Goal: Check status: Check status

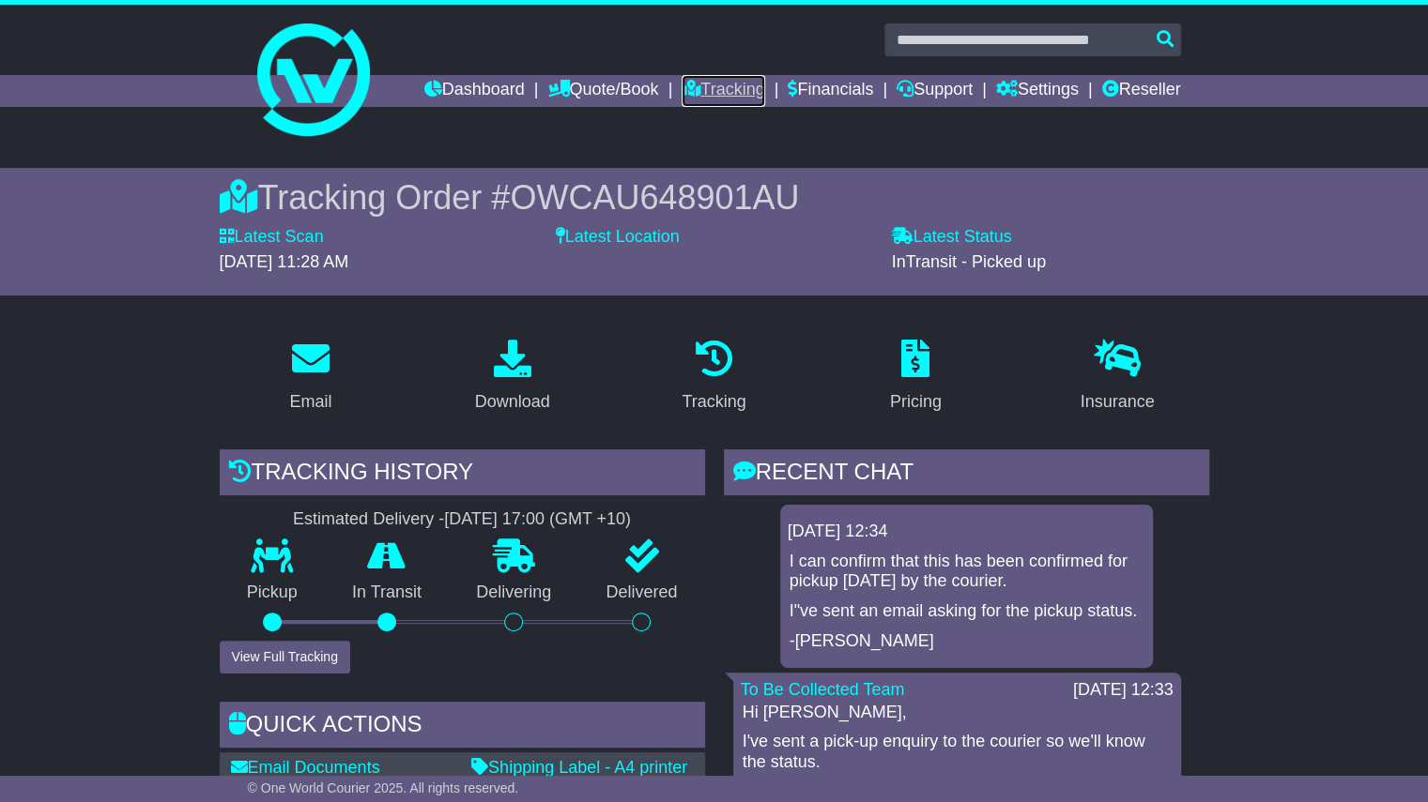
click at [734, 100] on link "Tracking" at bounding box center [722, 91] width 83 height 32
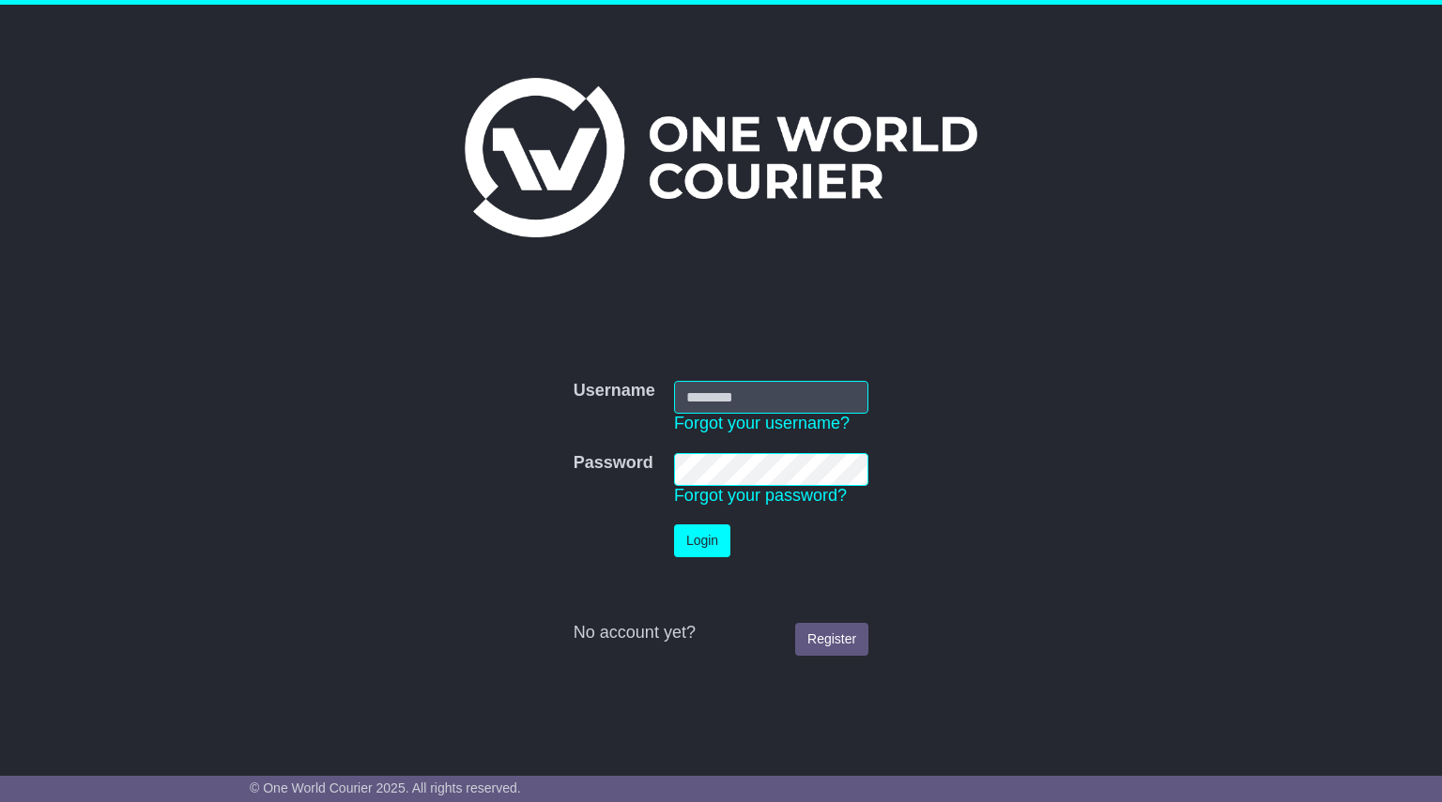
type input "**********"
click at [695, 555] on button "Login" at bounding box center [702, 541] width 56 height 33
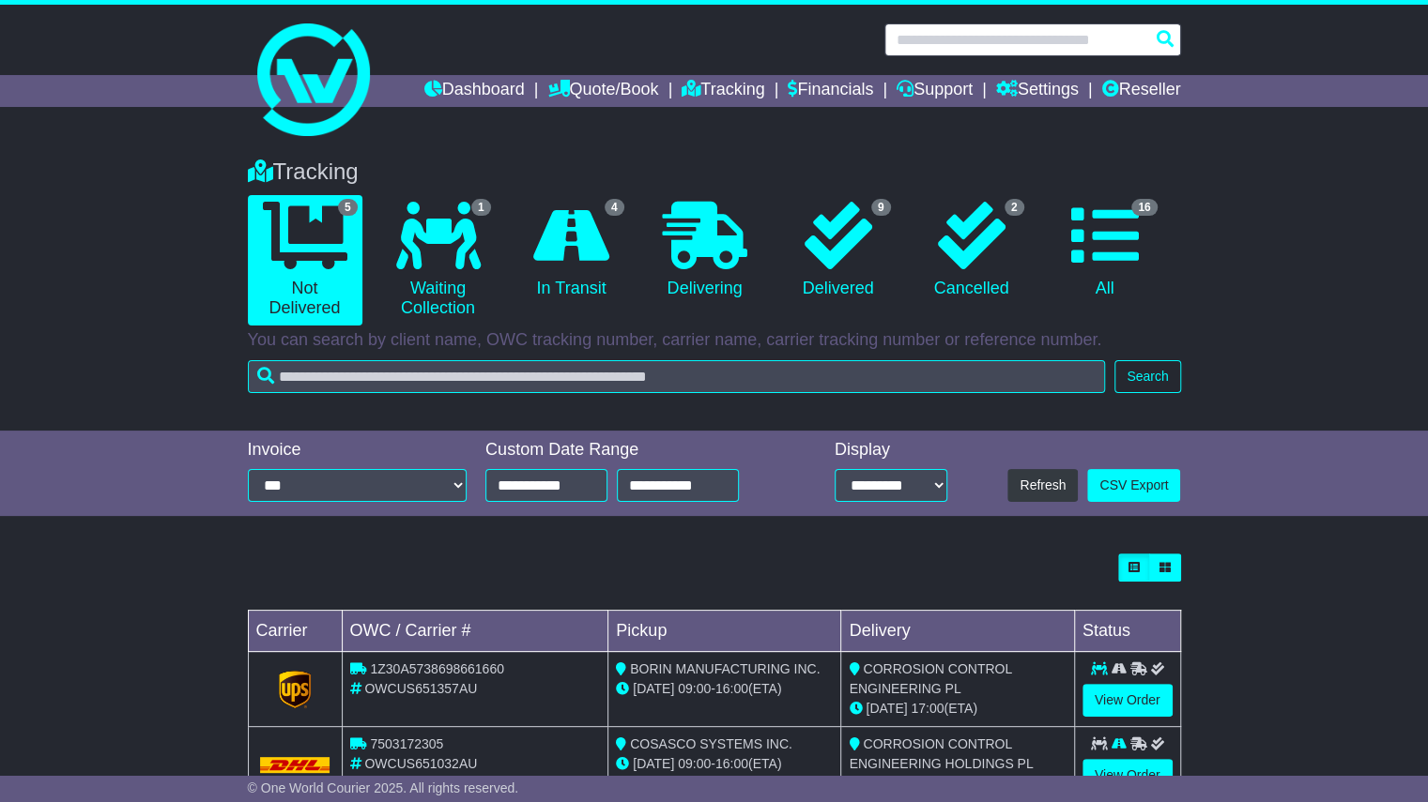
click at [979, 37] on input "text" at bounding box center [1032, 39] width 297 height 33
paste input "**********"
type input "**********"
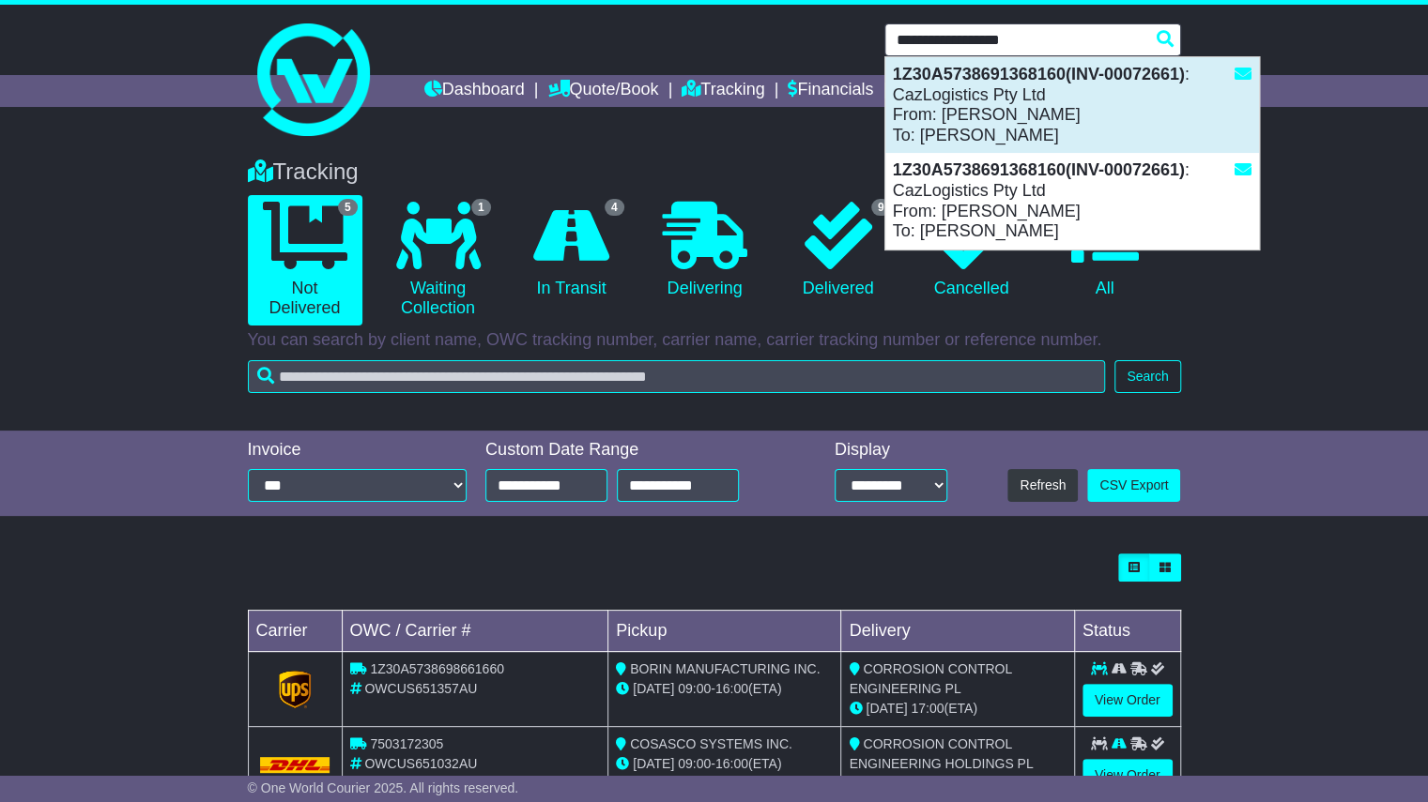
click at [964, 101] on div "1Z30A5738691368160(INV-00072661) : CazLogistics Pty Ltd From: TRACY DAVIS To: K…" at bounding box center [1072, 105] width 374 height 96
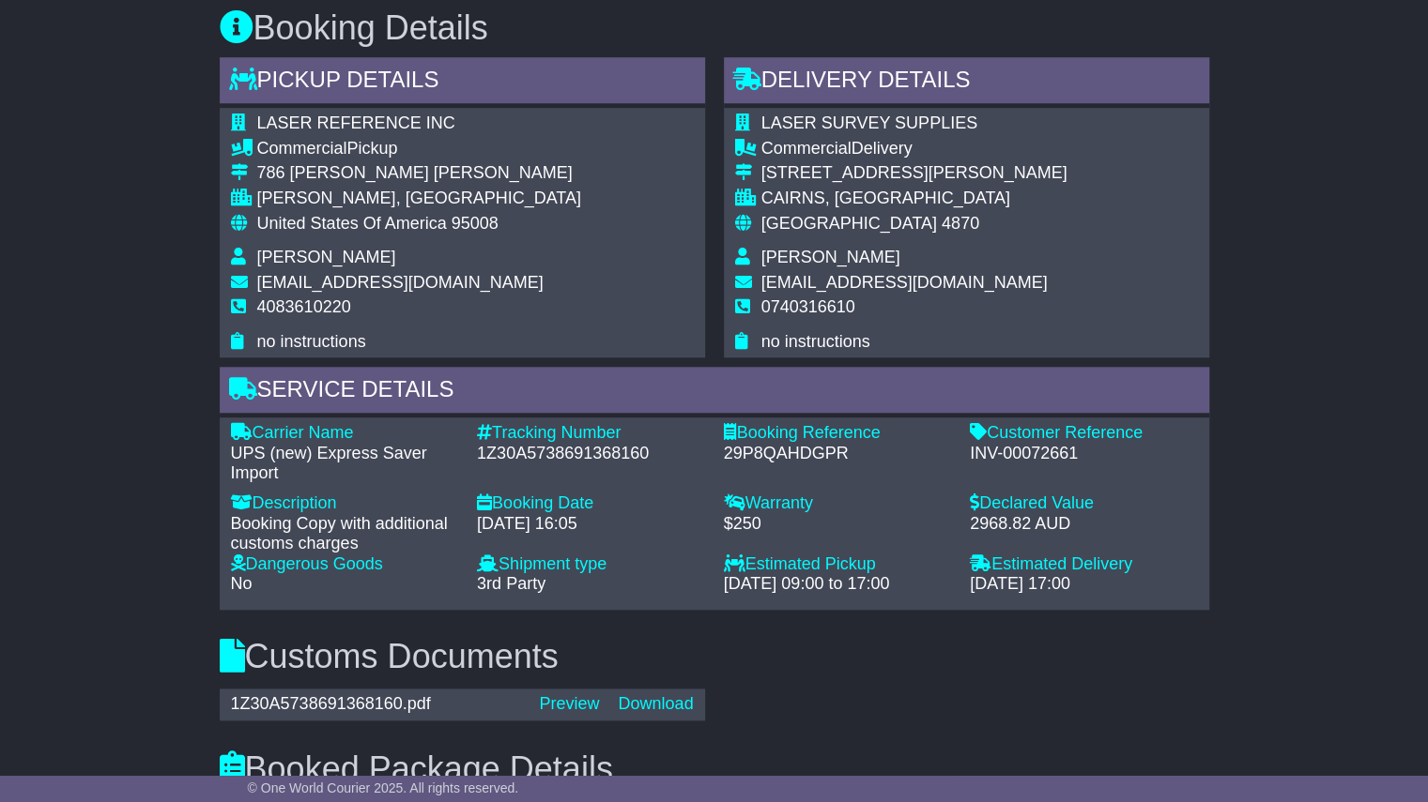
scroll to position [863, 0]
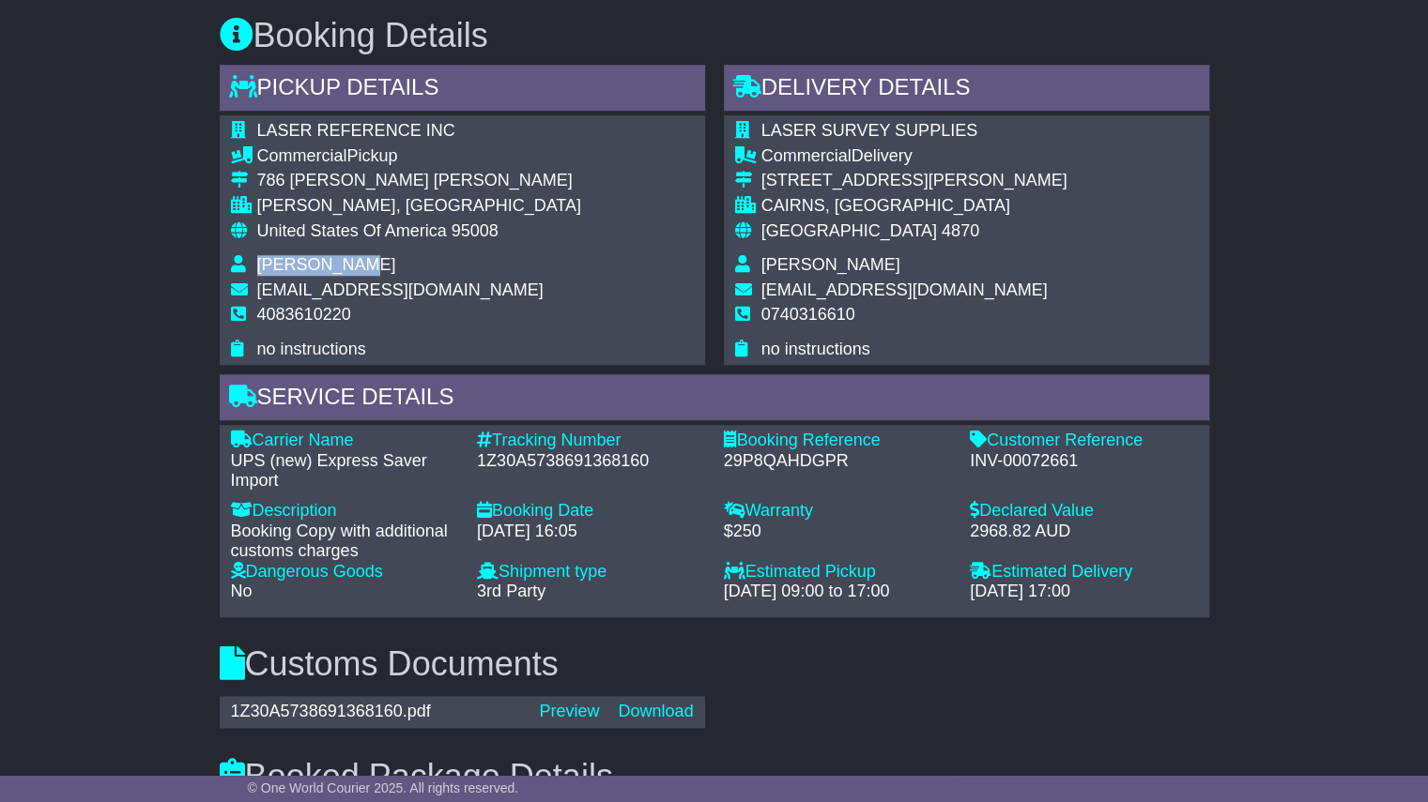
drag, startPoint x: 364, startPoint y: 255, endPoint x: 256, endPoint y: 263, distance: 108.2
click at [257, 263] on td "[PERSON_NAME]" at bounding box center [419, 267] width 324 height 25
copy span "[PERSON_NAME]"
drag, startPoint x: 907, startPoint y: 262, endPoint x: 763, endPoint y: 265, distance: 143.6
click at [763, 265] on td "[PERSON_NAME]" at bounding box center [914, 267] width 306 height 25
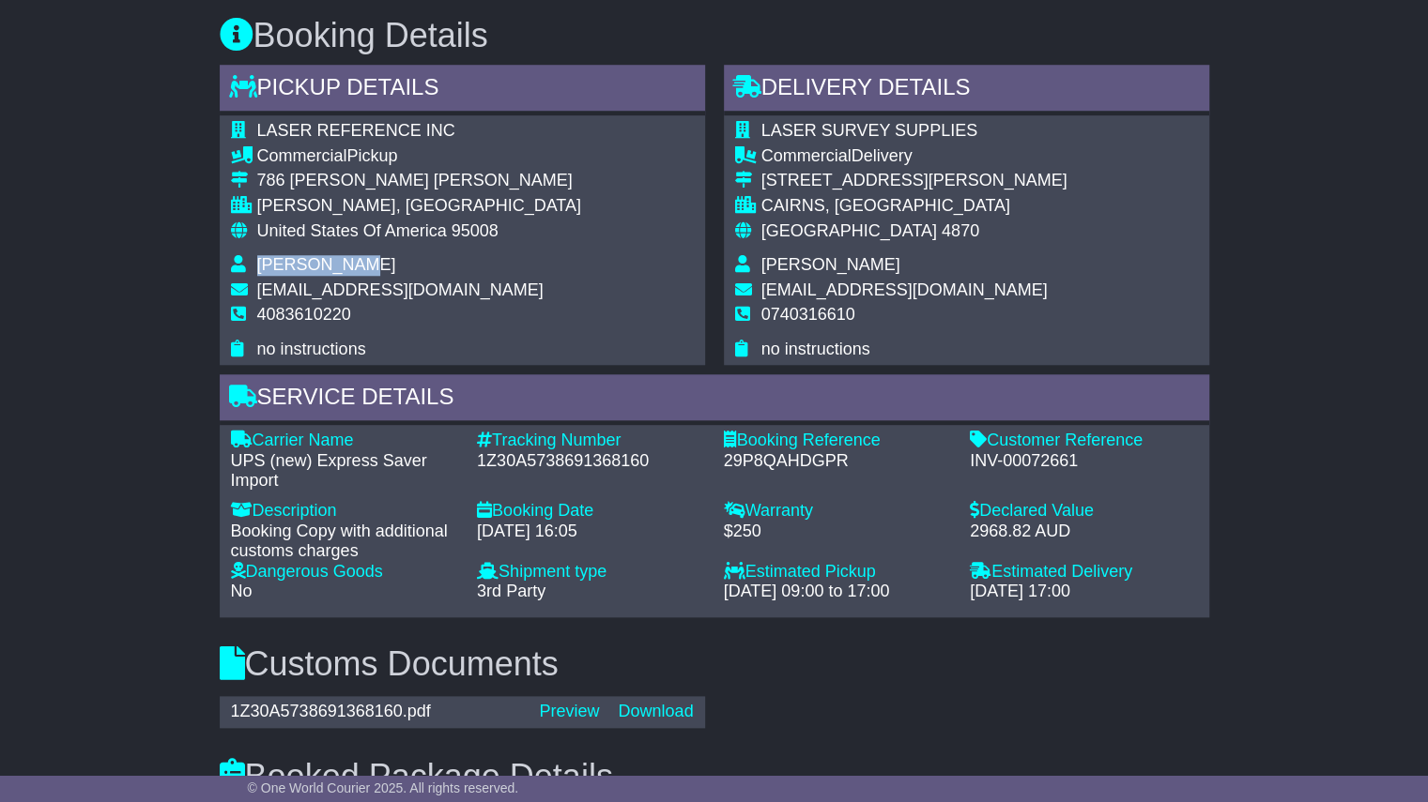
copy span "[PERSON_NAME]"
drag, startPoint x: 1080, startPoint y: 457, endPoint x: 962, endPoint y: 460, distance: 118.3
click at [962, 460] on div "Customer Reference - INV-00072661" at bounding box center [1083, 461] width 247 height 61
copy div "INV-00072661"
